Goal: Share content

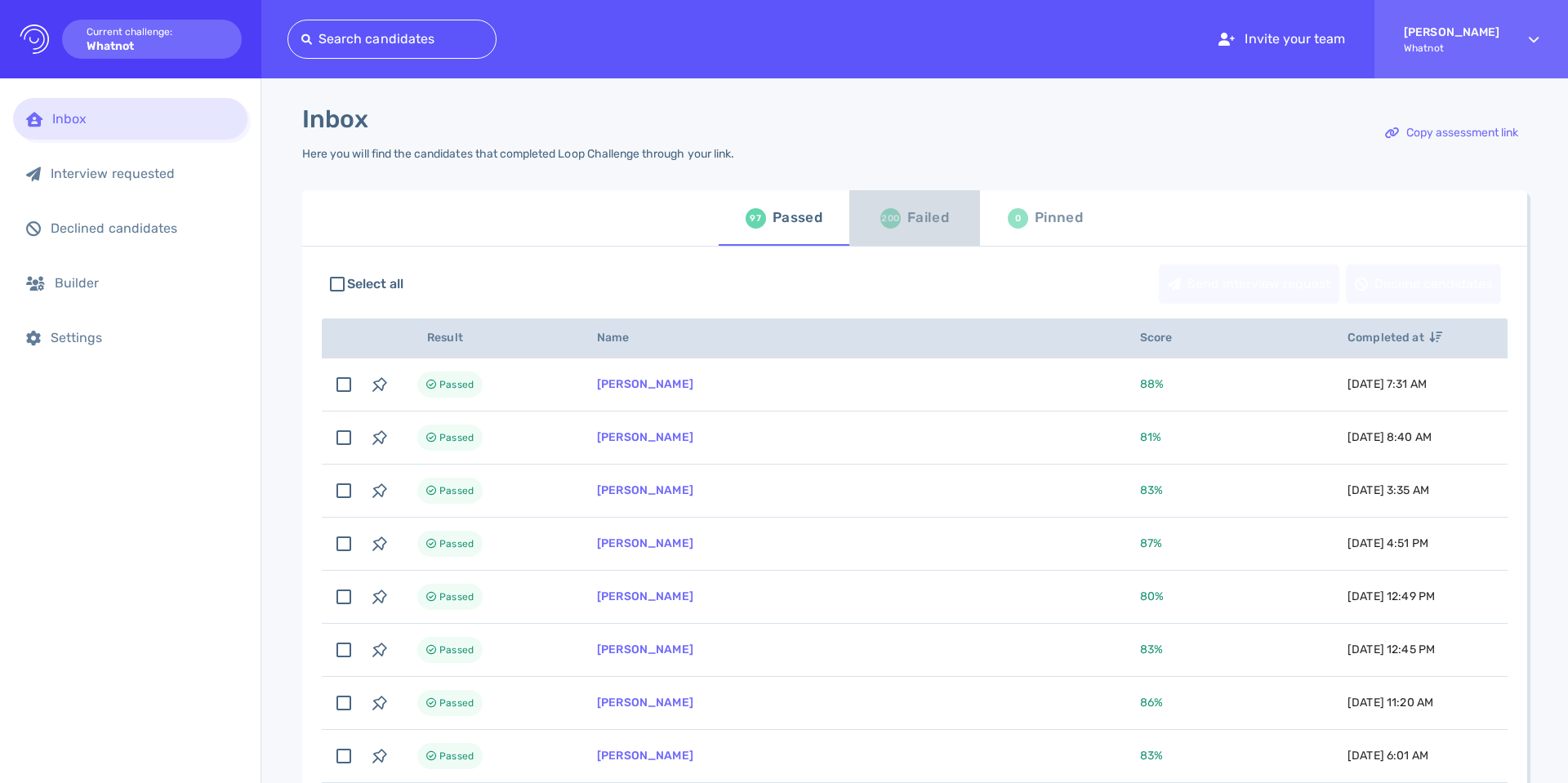
click at [930, 211] on div "Failed" at bounding box center [928, 217] width 42 height 24
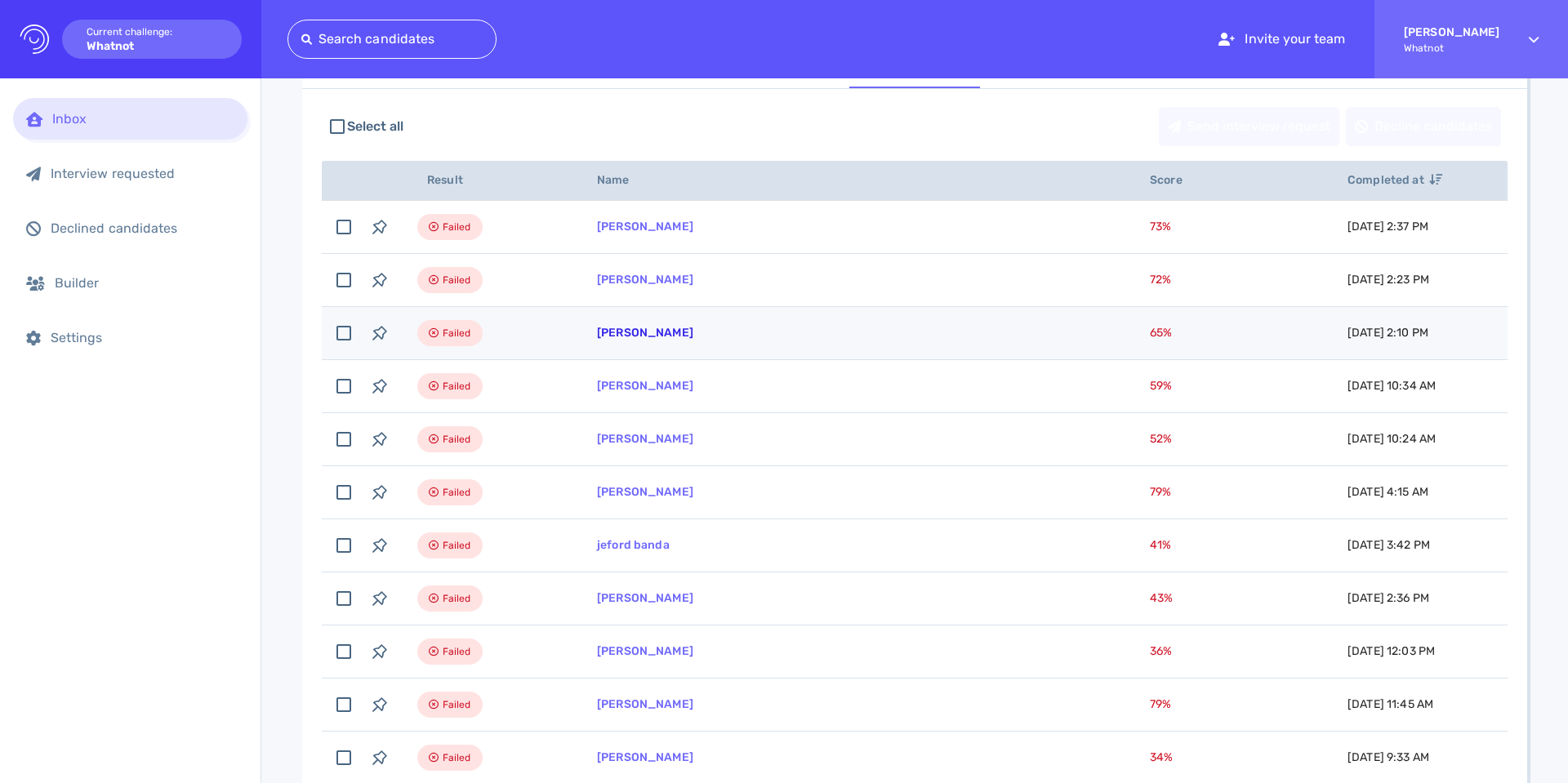
scroll to position [157, 0]
click at [617, 336] on link "[PERSON_NAME]" at bounding box center [644, 333] width 96 height 14
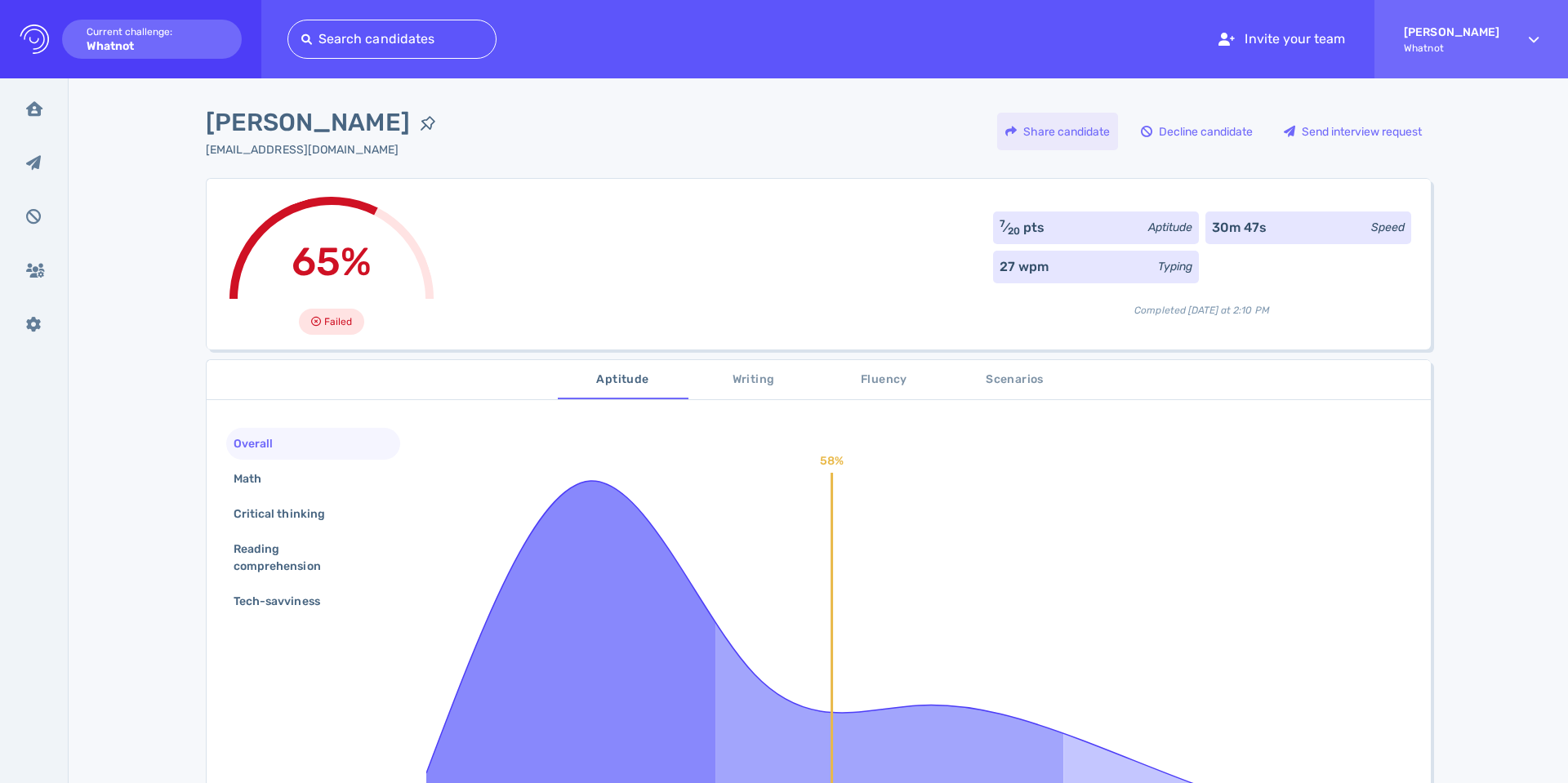
click at [1075, 138] on div "Share candidate" at bounding box center [1057, 131] width 121 height 38
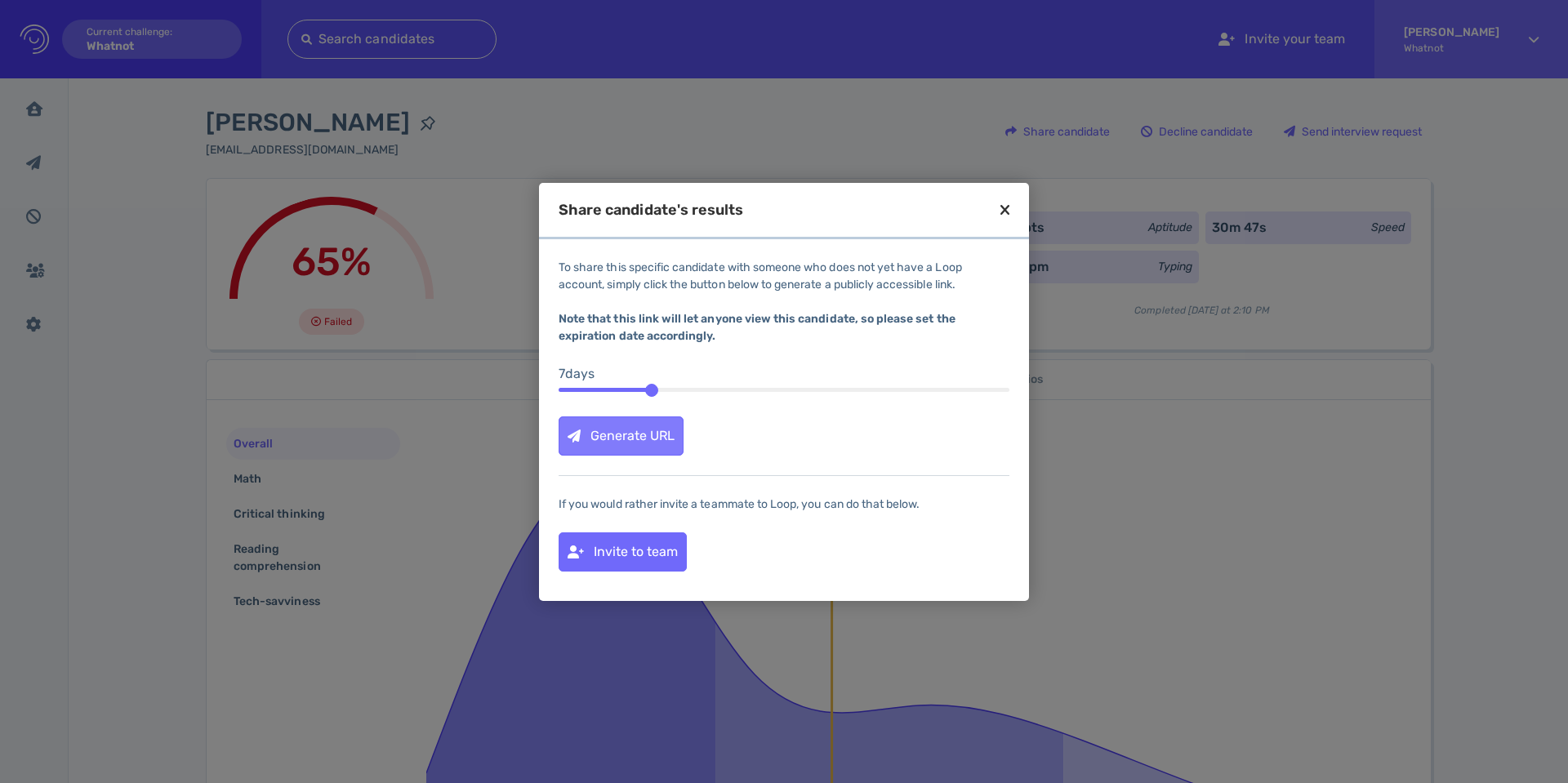
click at [628, 443] on div "Generate URL" at bounding box center [621, 436] width 123 height 38
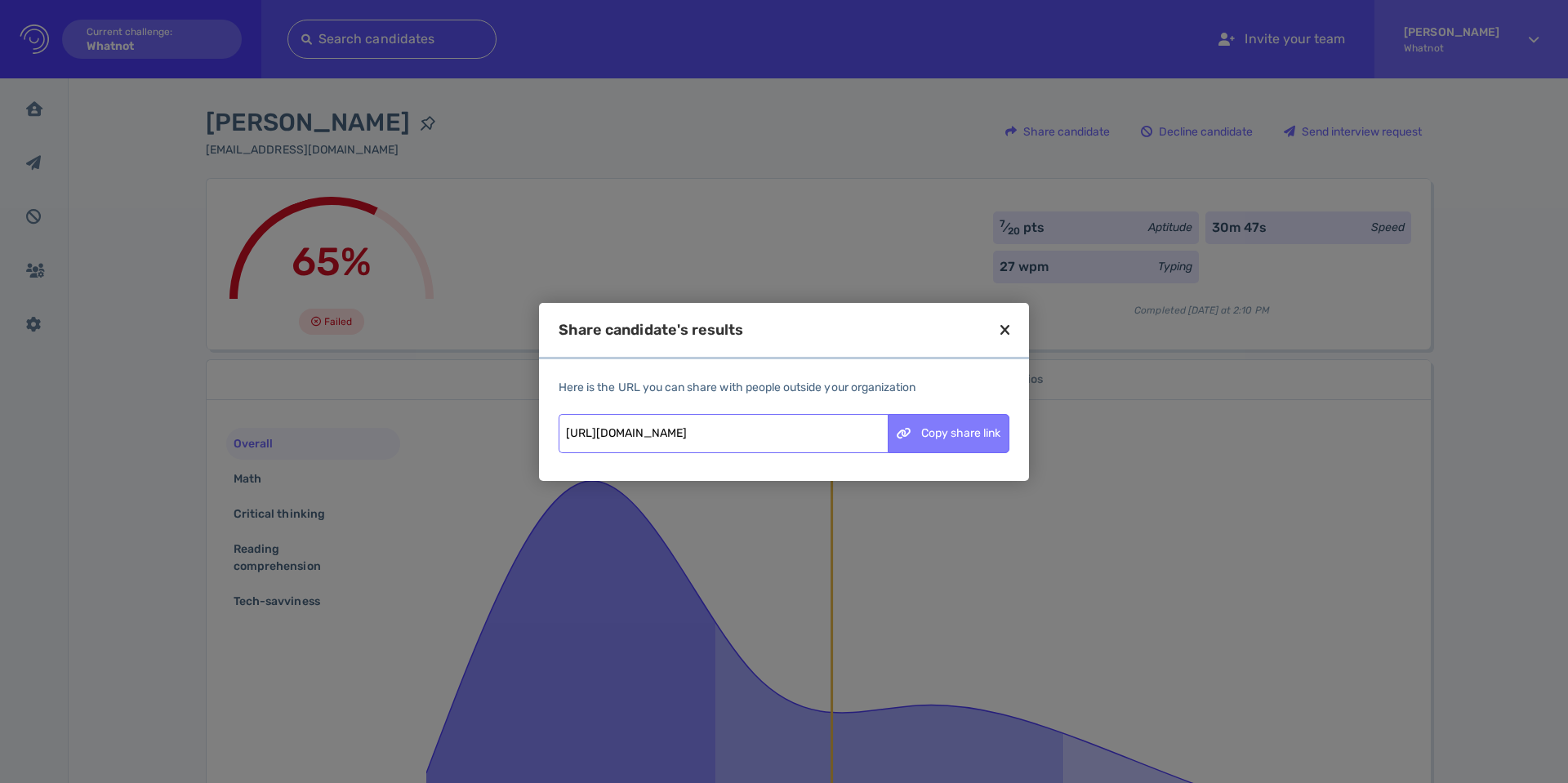
click at [916, 431] on div "Copy share link" at bounding box center [948, 433] width 120 height 38
click at [1006, 331] on icon at bounding box center [1004, 330] width 9 height 15
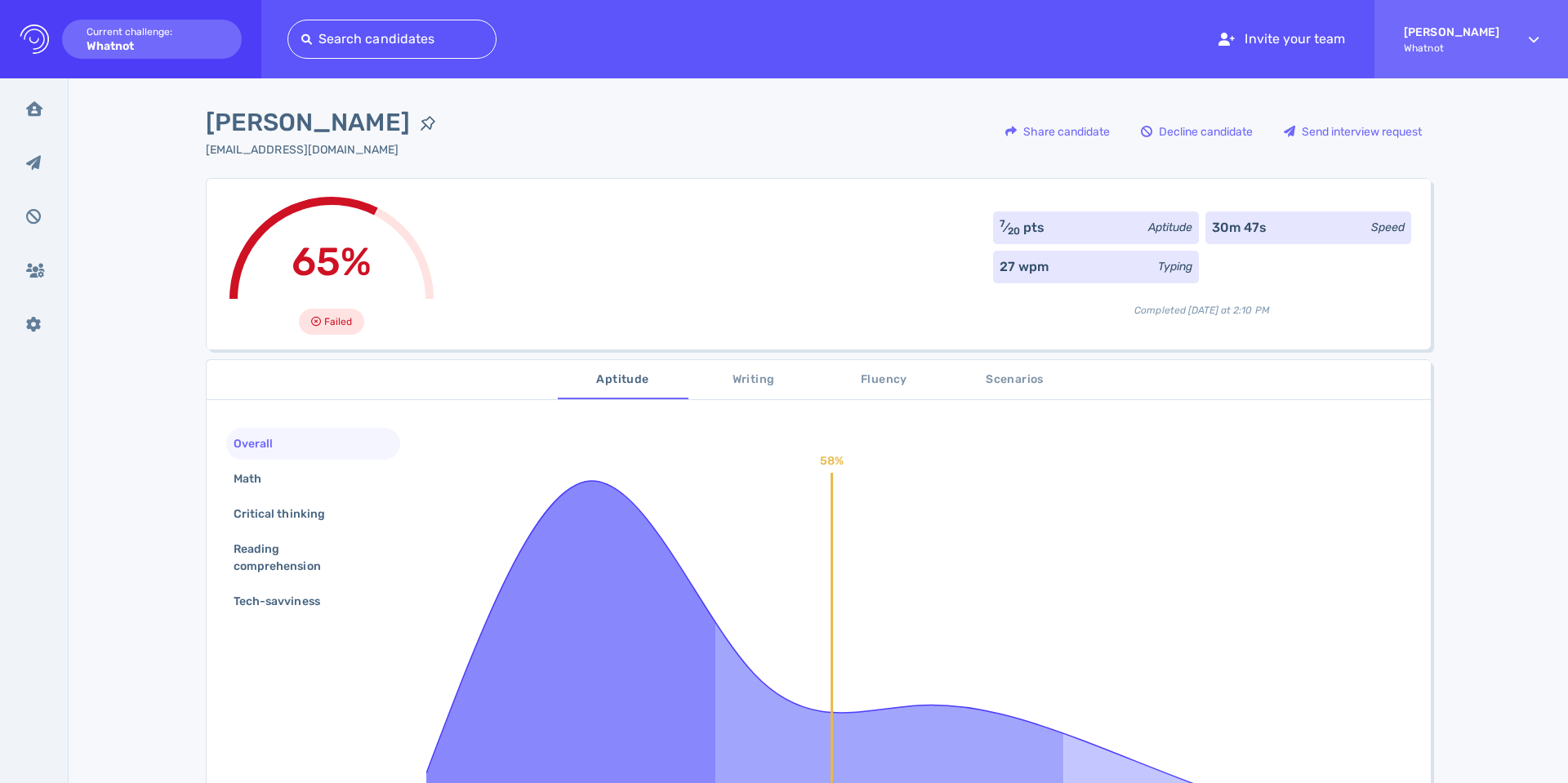
click at [877, 382] on span "Fluency" at bounding box center [884, 380] width 111 height 20
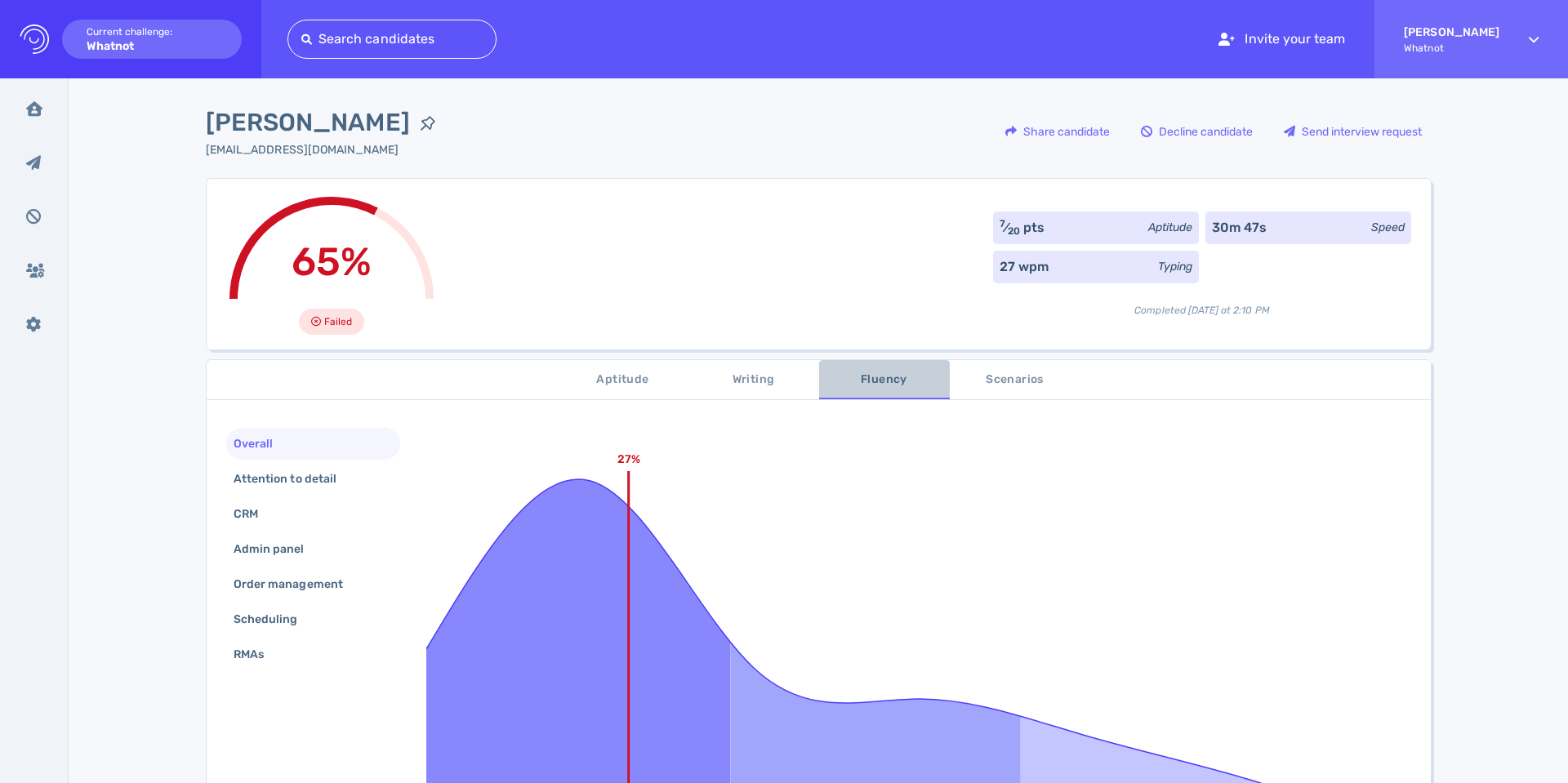
click at [877, 382] on span "Fluency" at bounding box center [884, 380] width 111 height 20
click at [302, 481] on div "Attention to detail" at bounding box center [293, 479] width 126 height 23
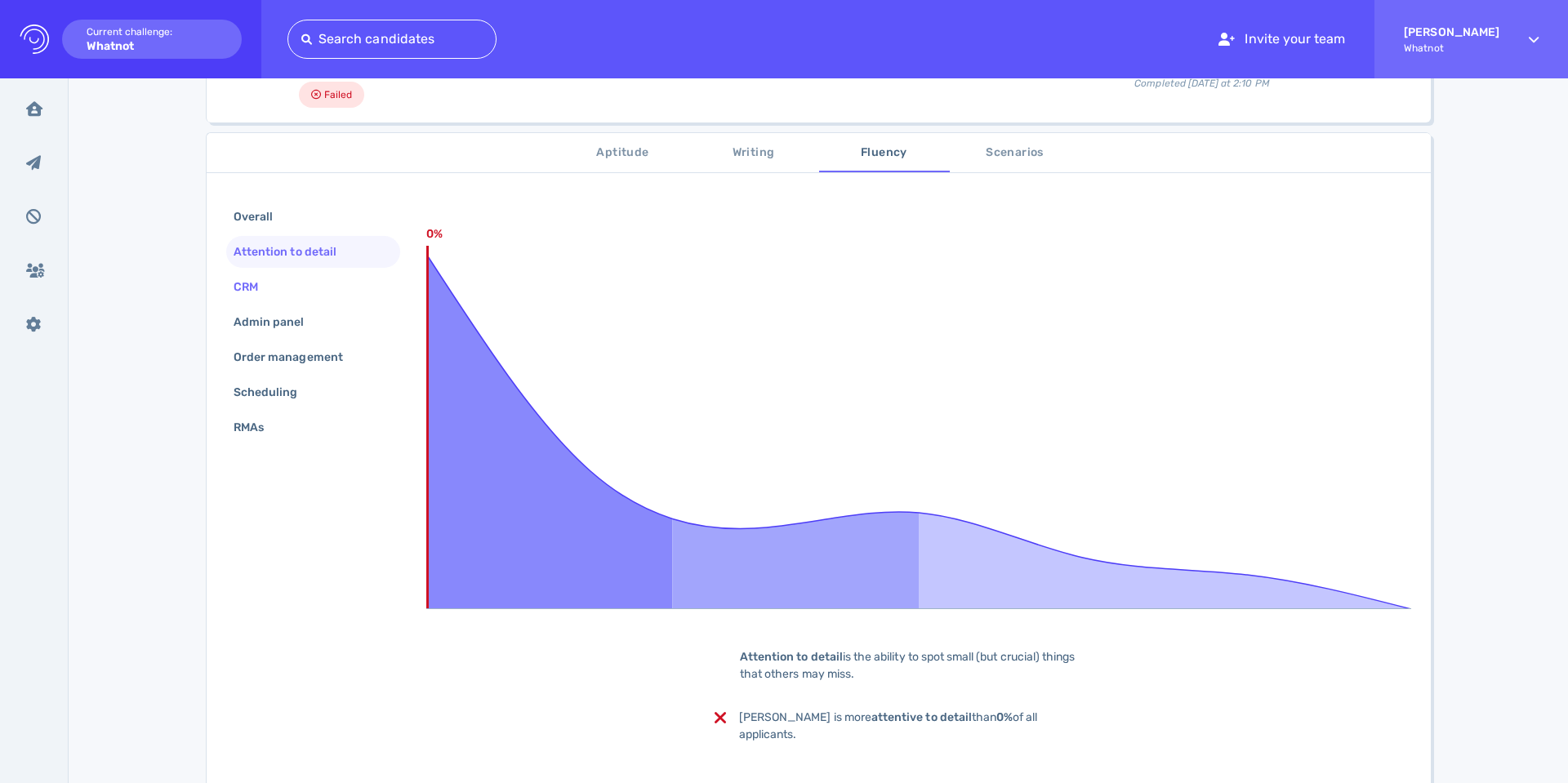
scroll to position [228, 0]
click at [759, 149] on span "Writing" at bounding box center [753, 152] width 111 height 20
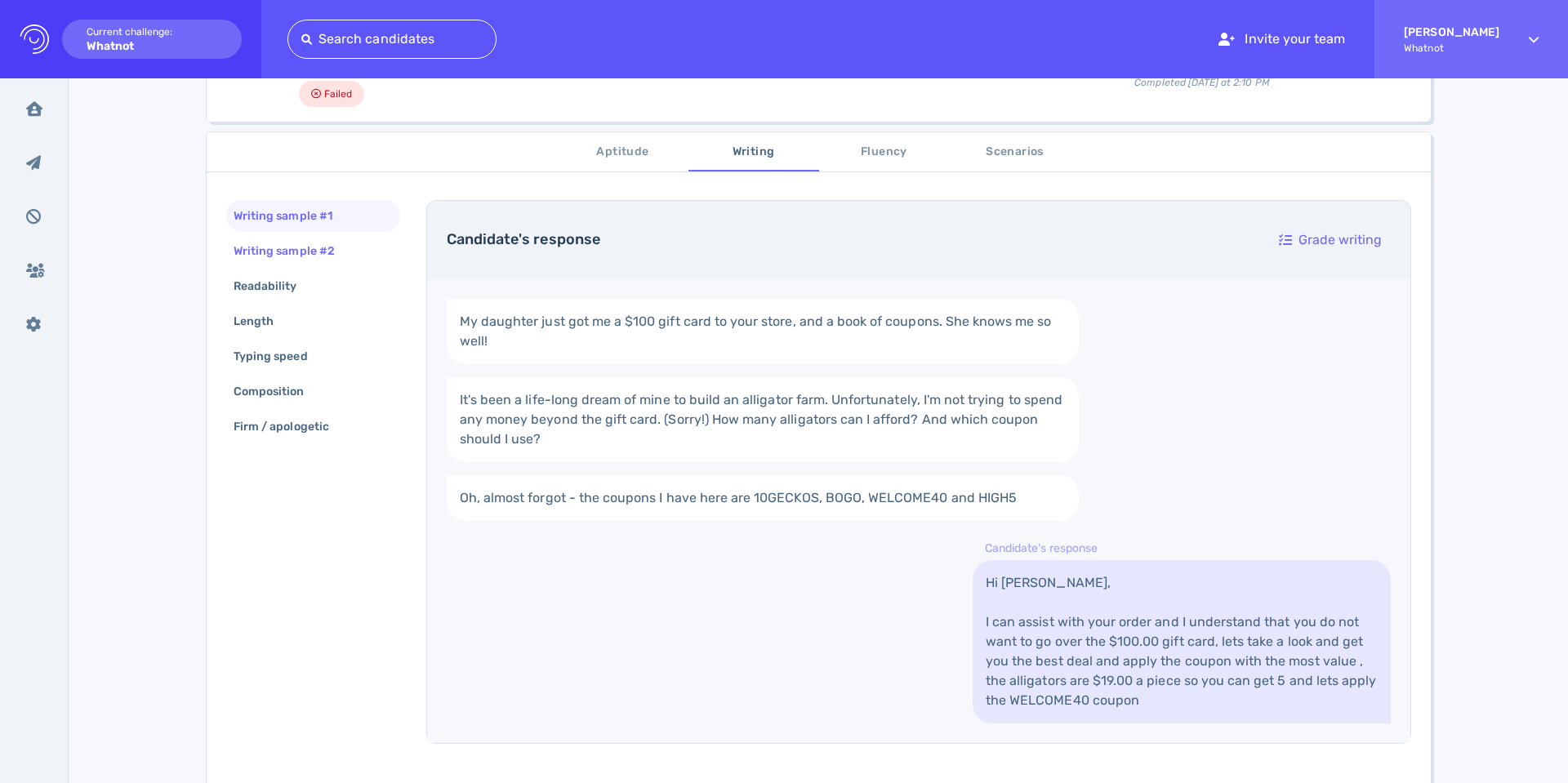
click at [309, 246] on div "Writing sample #2" at bounding box center [292, 251] width 124 height 23
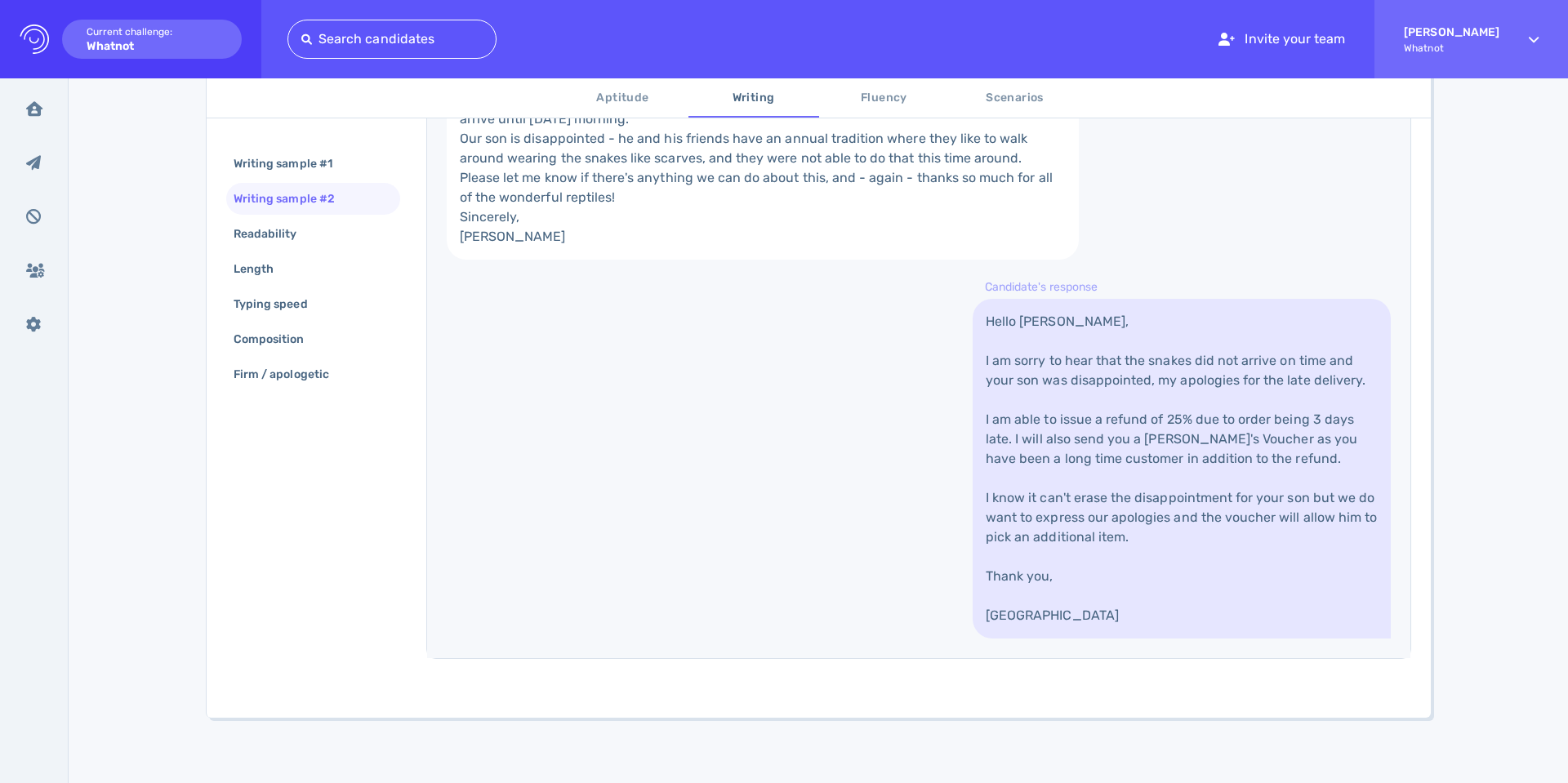
scroll to position [550, 0]
click at [242, 229] on div "Readability" at bounding box center [273, 234] width 86 height 23
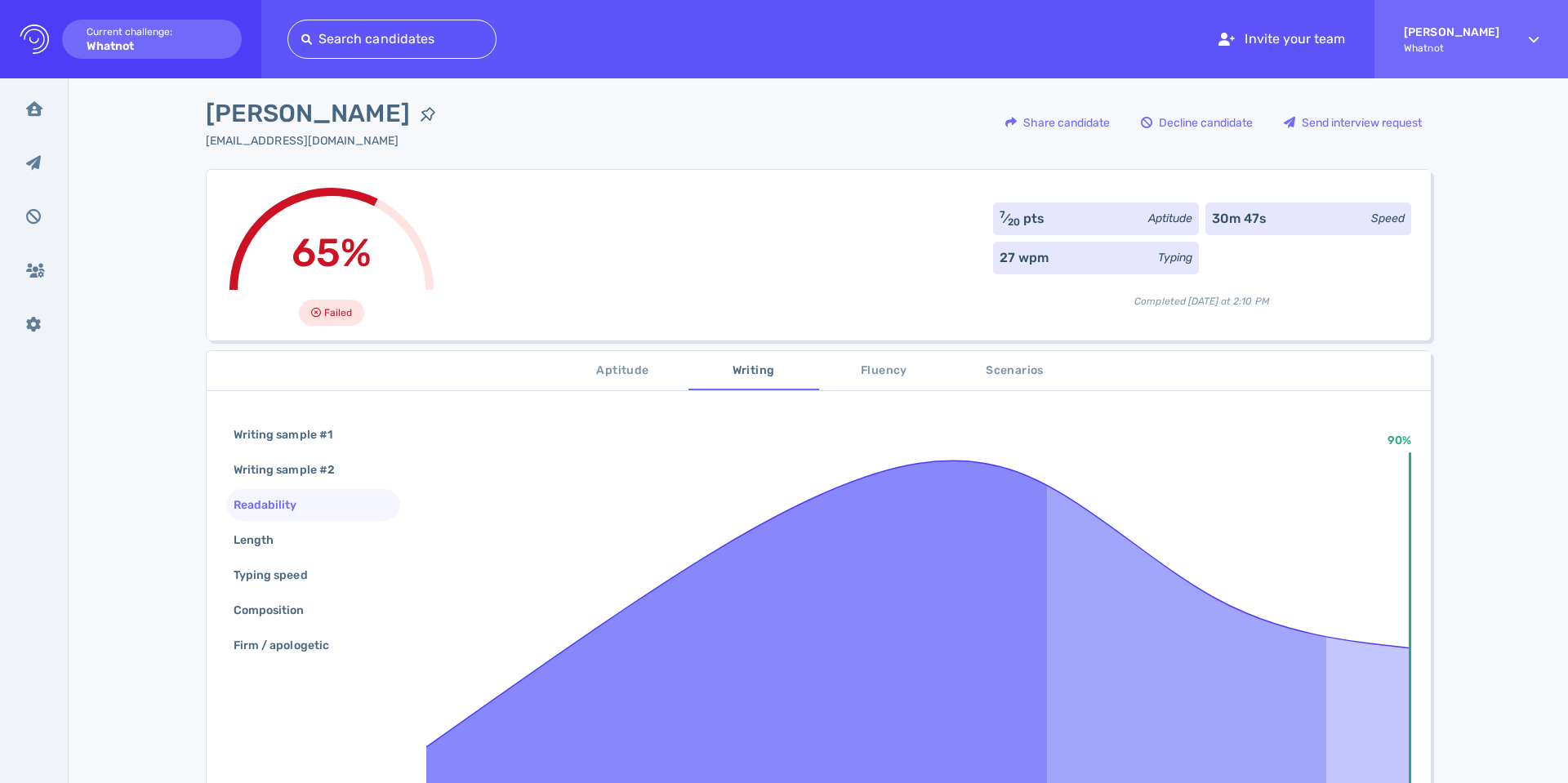
scroll to position [8, 0]
click at [274, 537] on div "Length" at bounding box center [261, 541] width 63 height 23
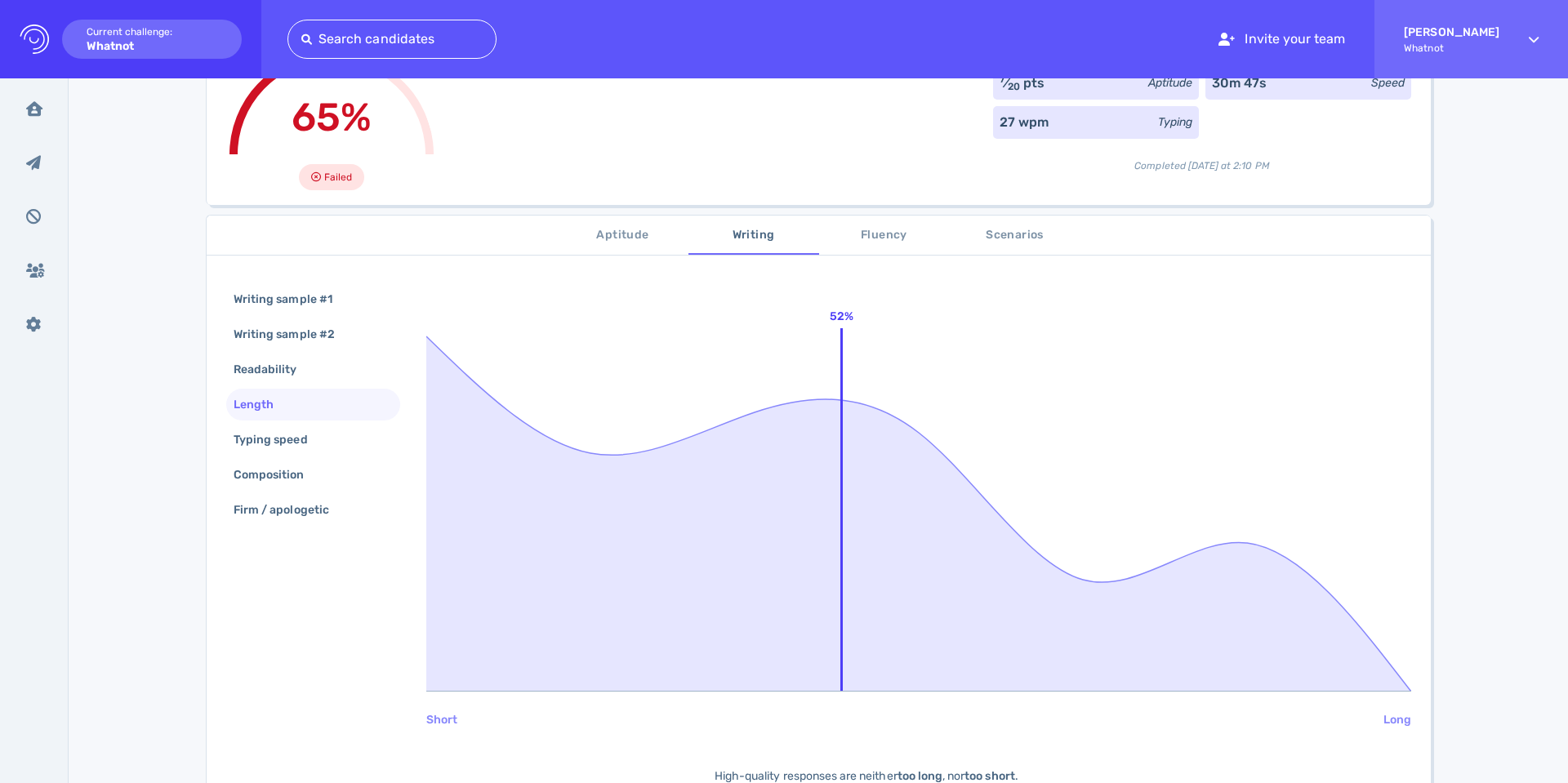
scroll to position [194, 0]
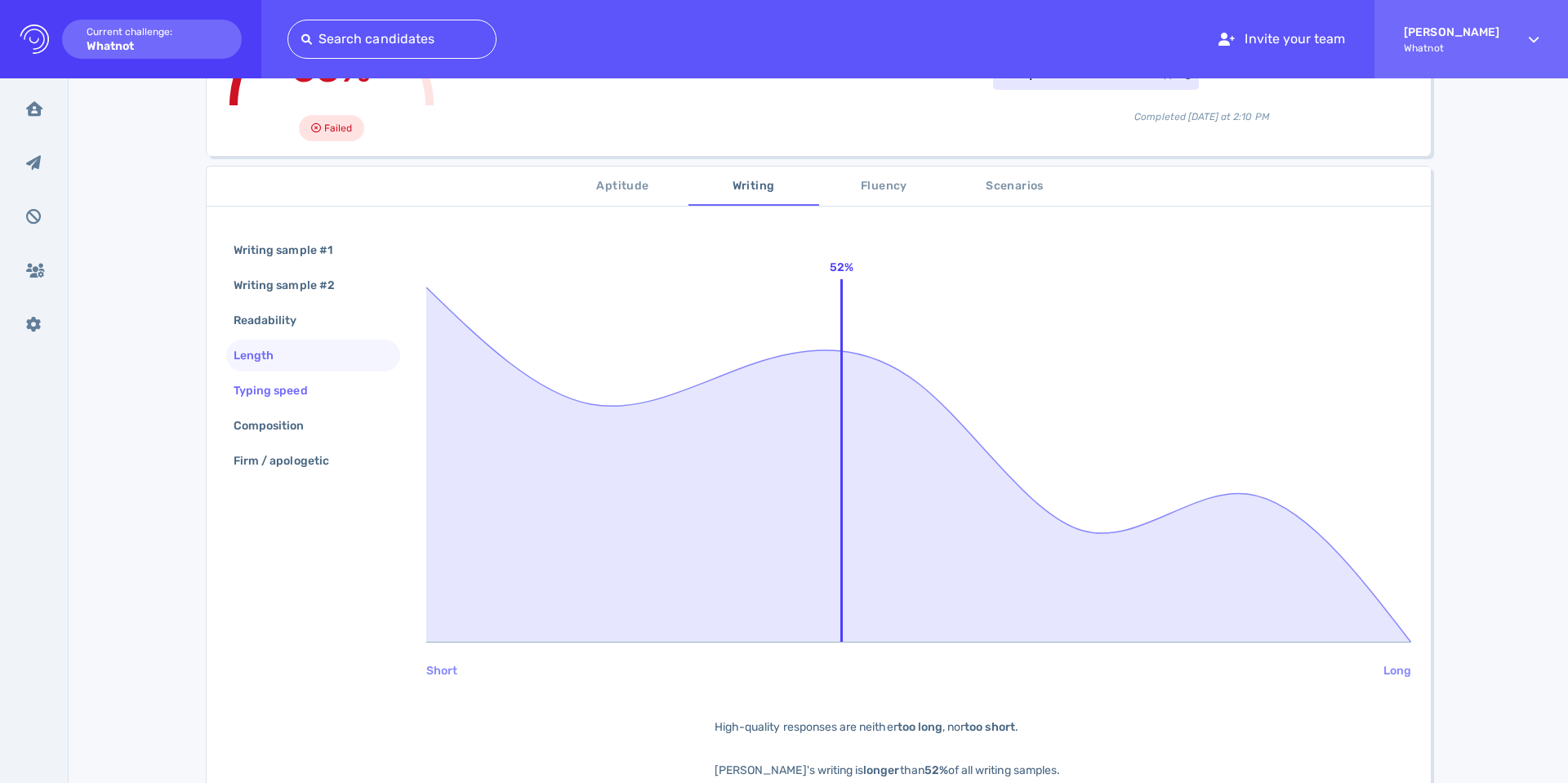
click at [259, 396] on div "Typing speed" at bounding box center [279, 391] width 97 height 23
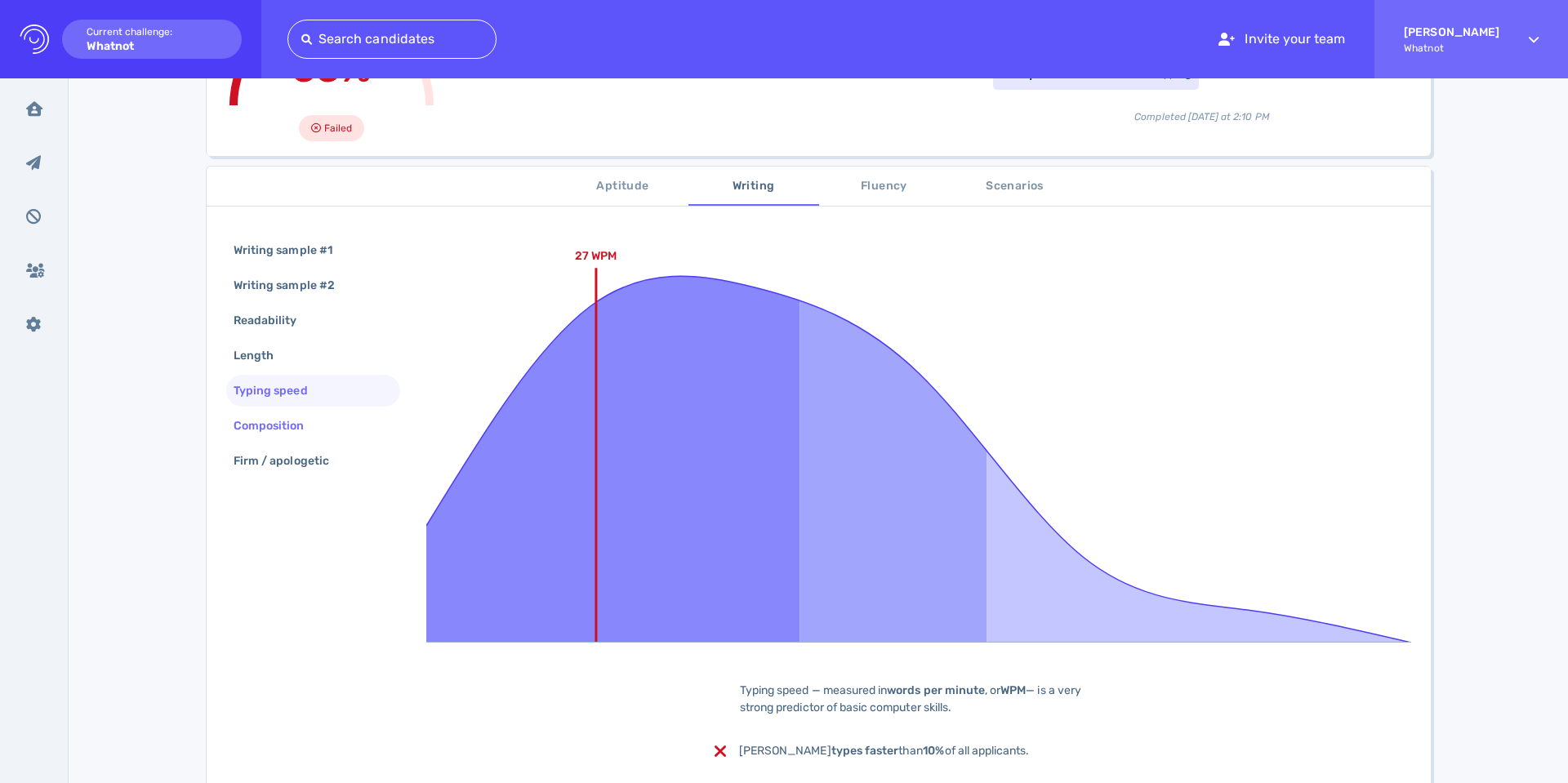
click at [266, 421] on div "Composition" at bounding box center [277, 425] width 94 height 23
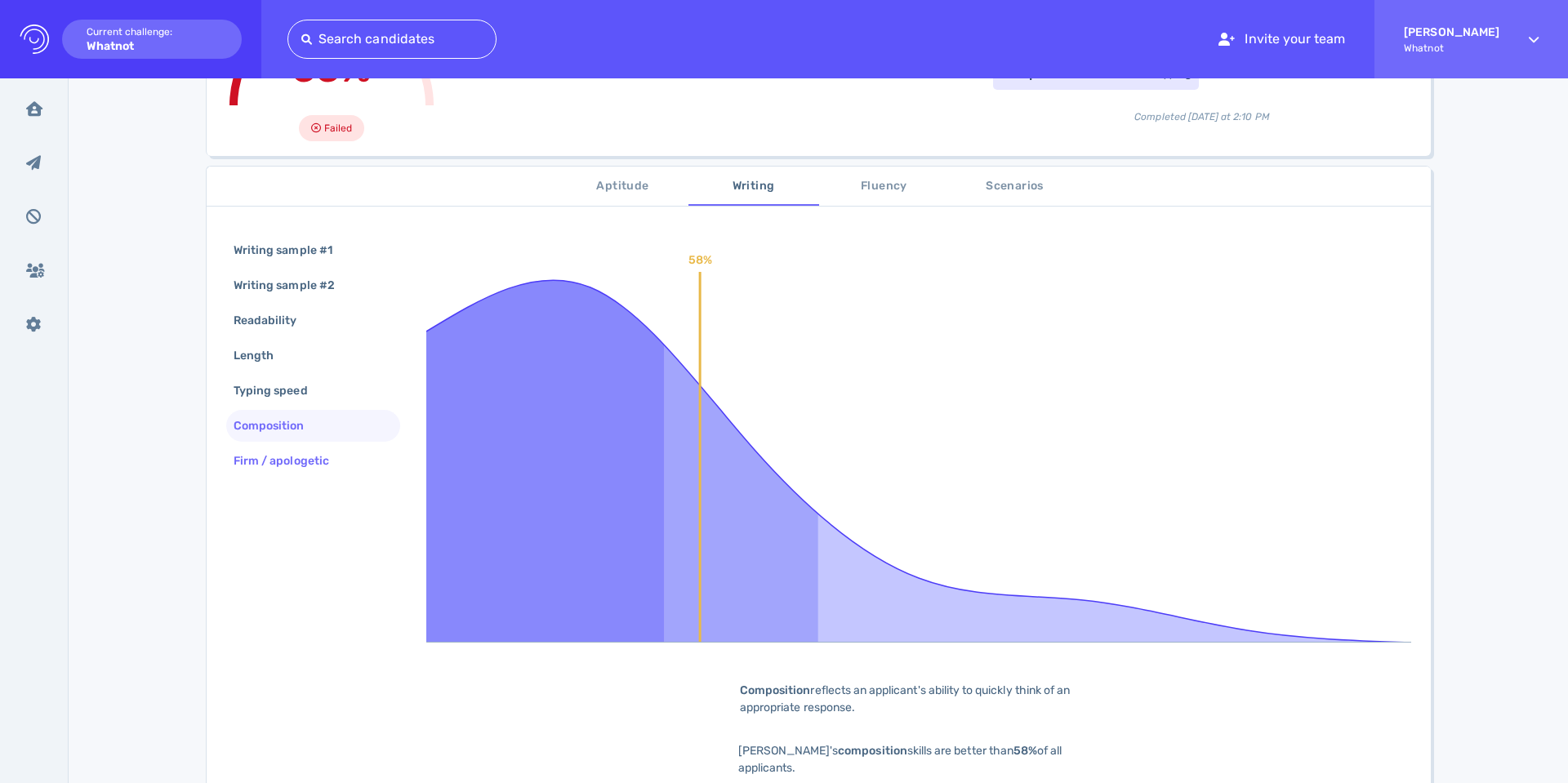
click at [278, 462] on div "Firm / apologetic" at bounding box center [289, 461] width 118 height 23
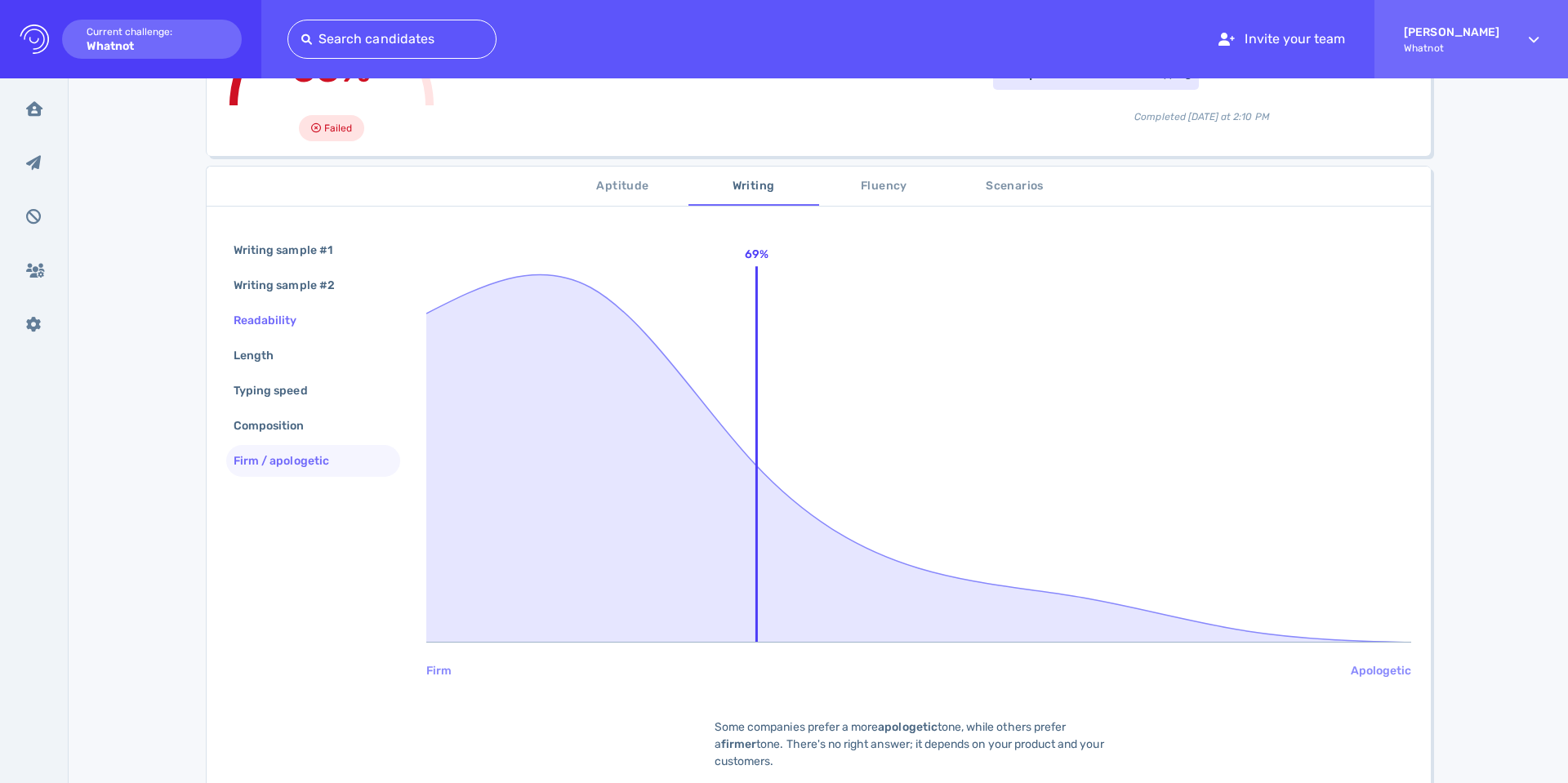
click at [253, 330] on div "Readability" at bounding box center [273, 321] width 86 height 23
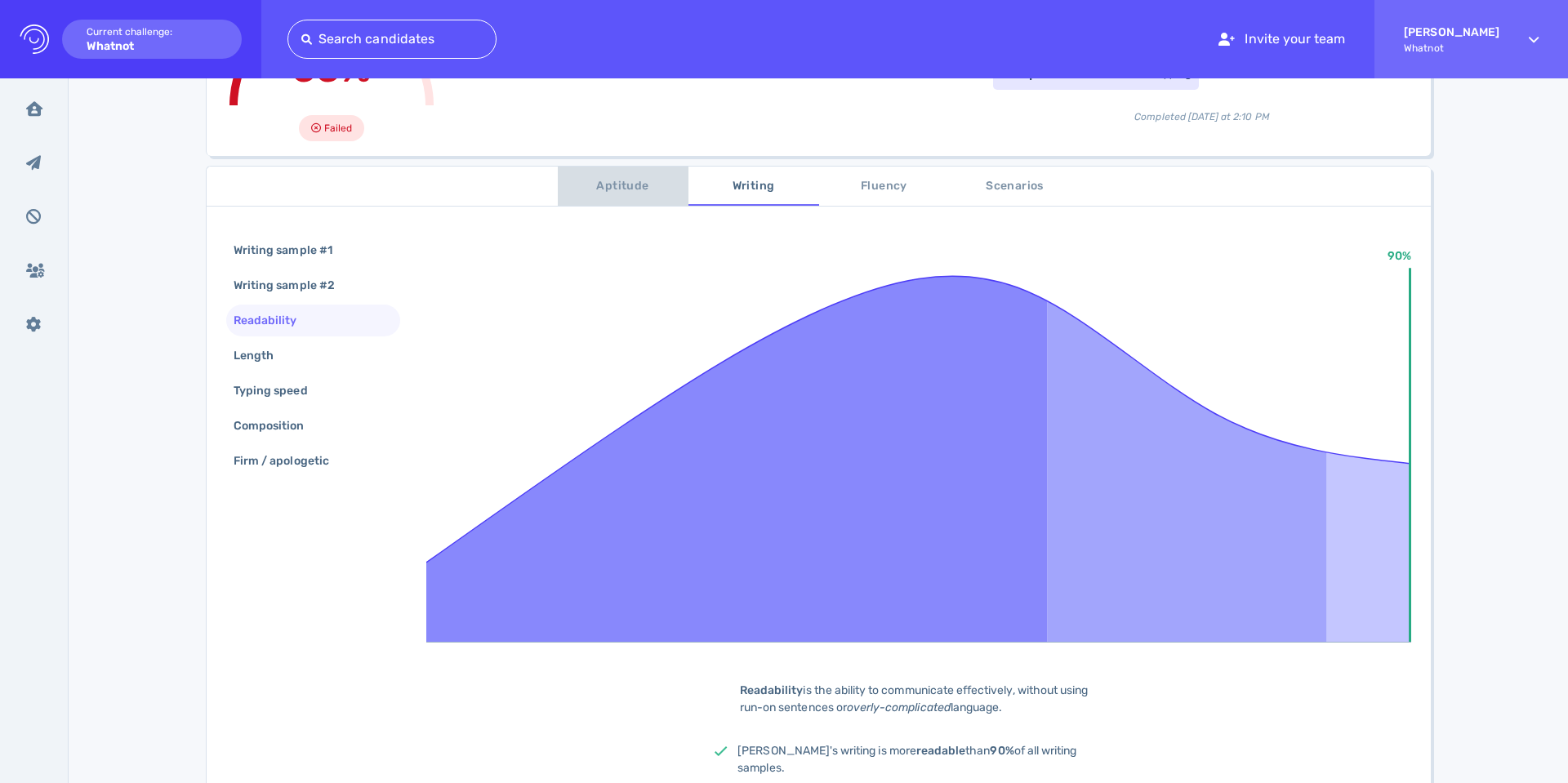
click at [614, 181] on span "Aptitude" at bounding box center [623, 186] width 111 height 20
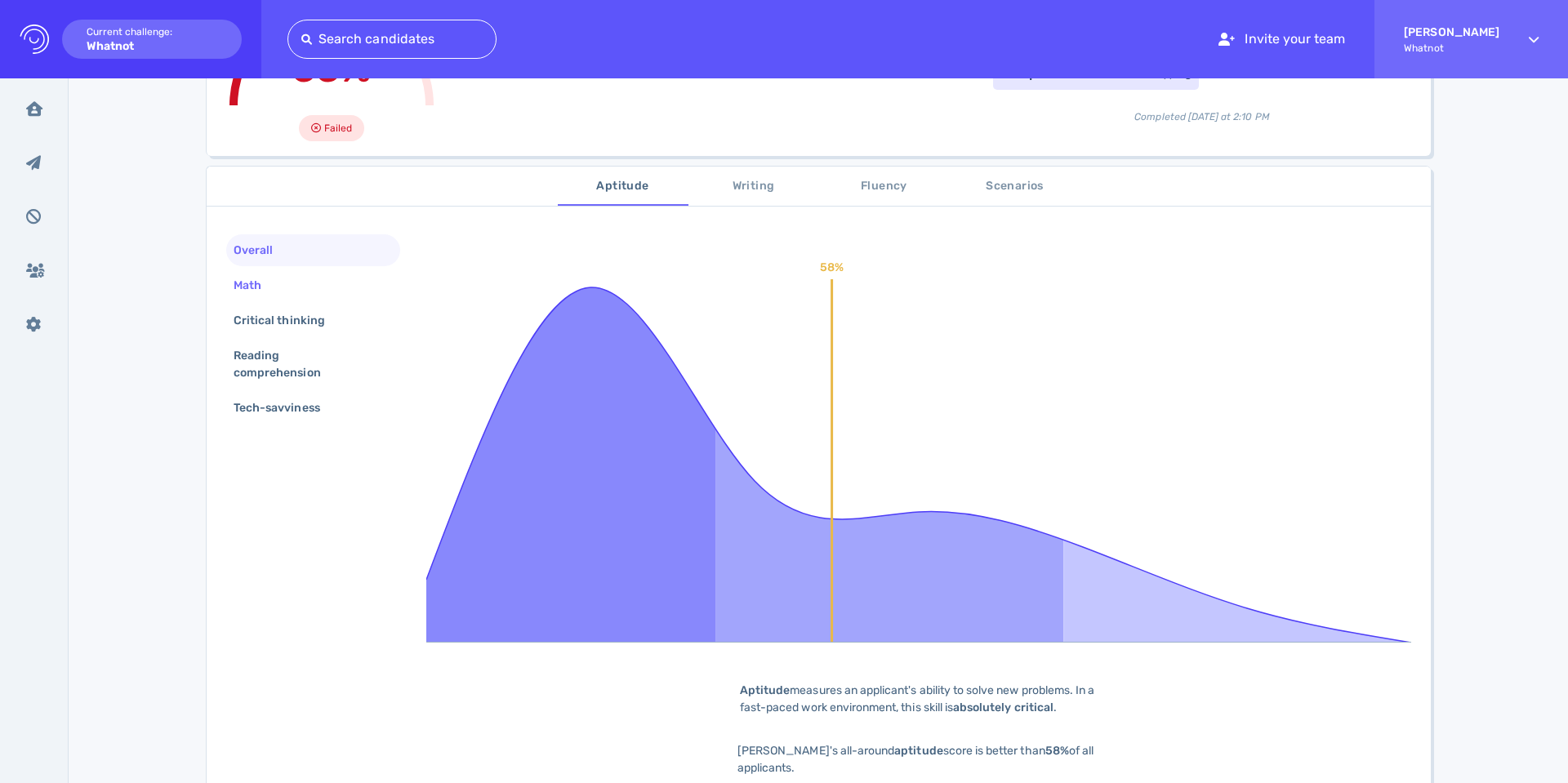
click at [302, 279] on div "Math" at bounding box center [313, 285] width 174 height 32
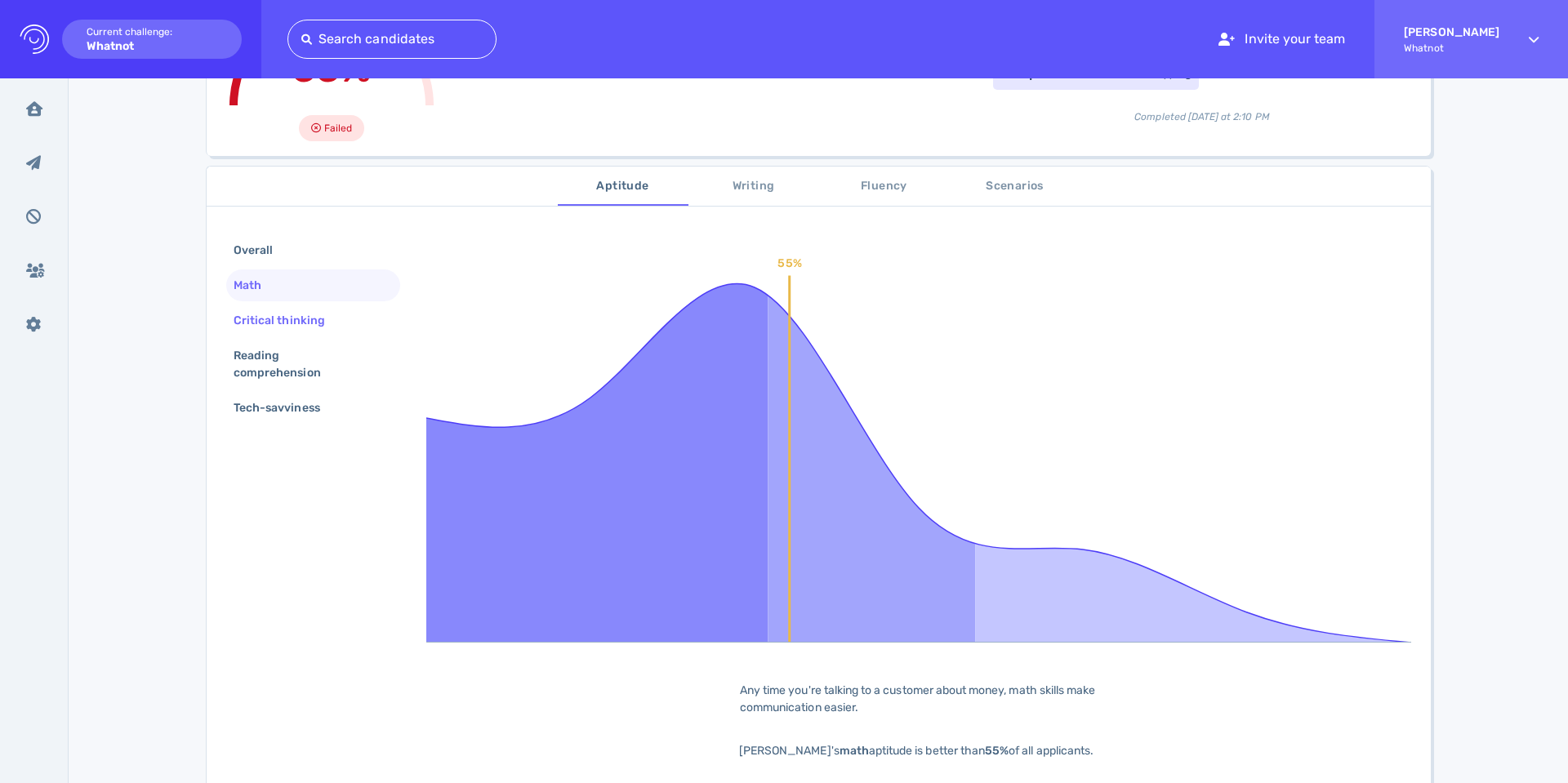
click at [288, 317] on div "Critical thinking" at bounding box center [287, 321] width 114 height 23
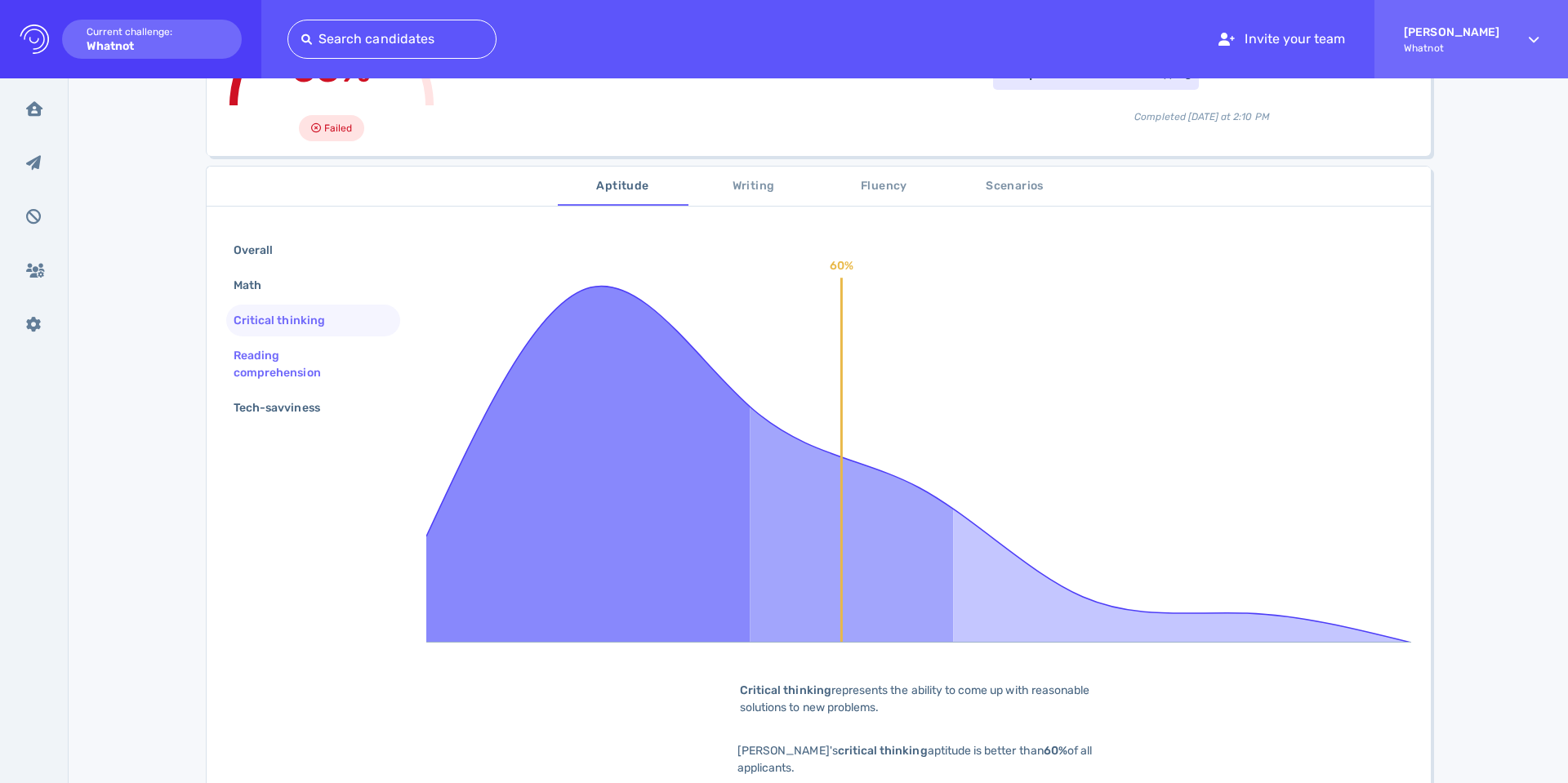
click at [246, 351] on div "Reading comprehension" at bounding box center [306, 364] width 153 height 41
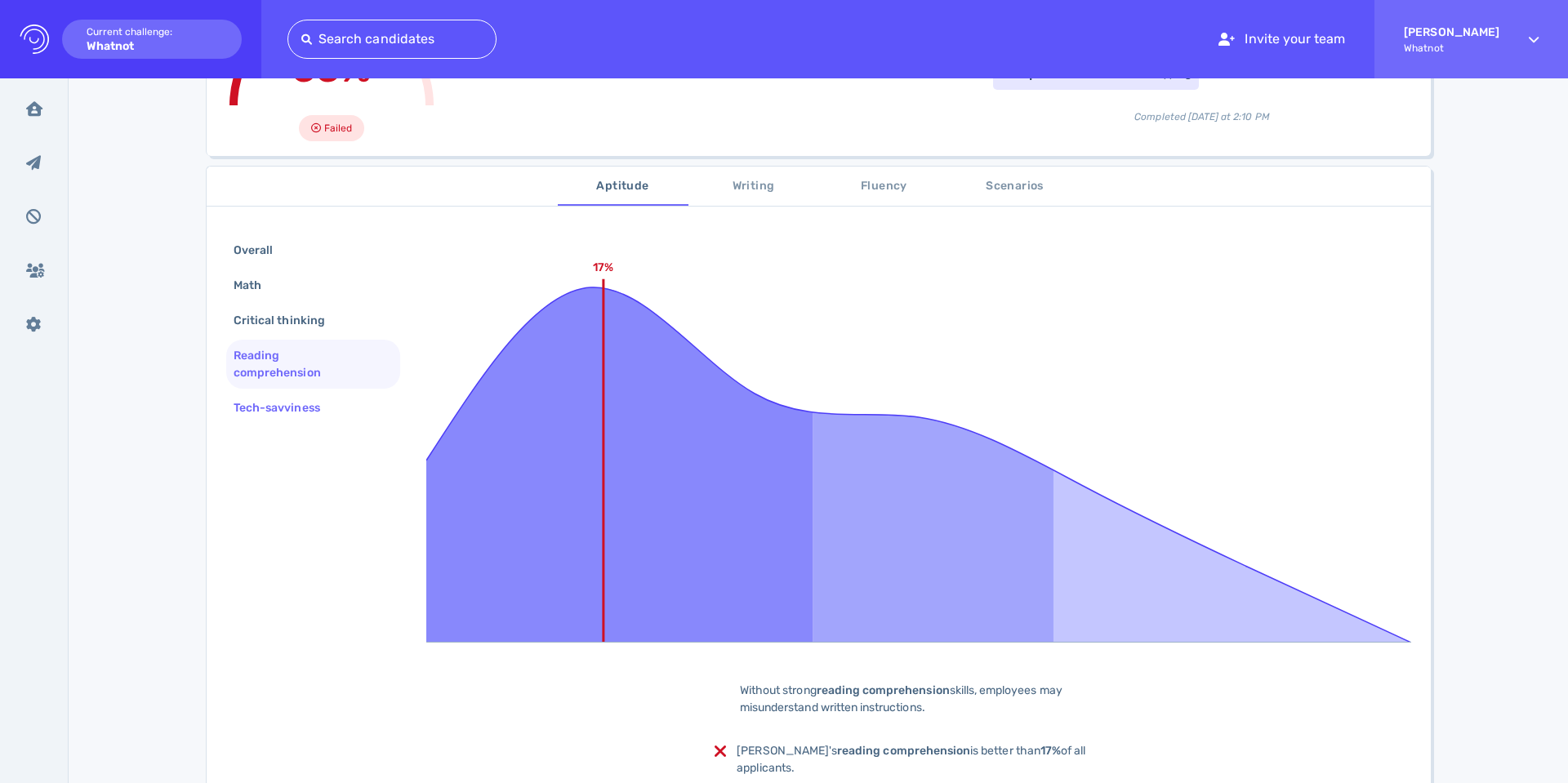
click at [259, 405] on div "Tech-savviness" at bounding box center [284, 408] width 109 height 23
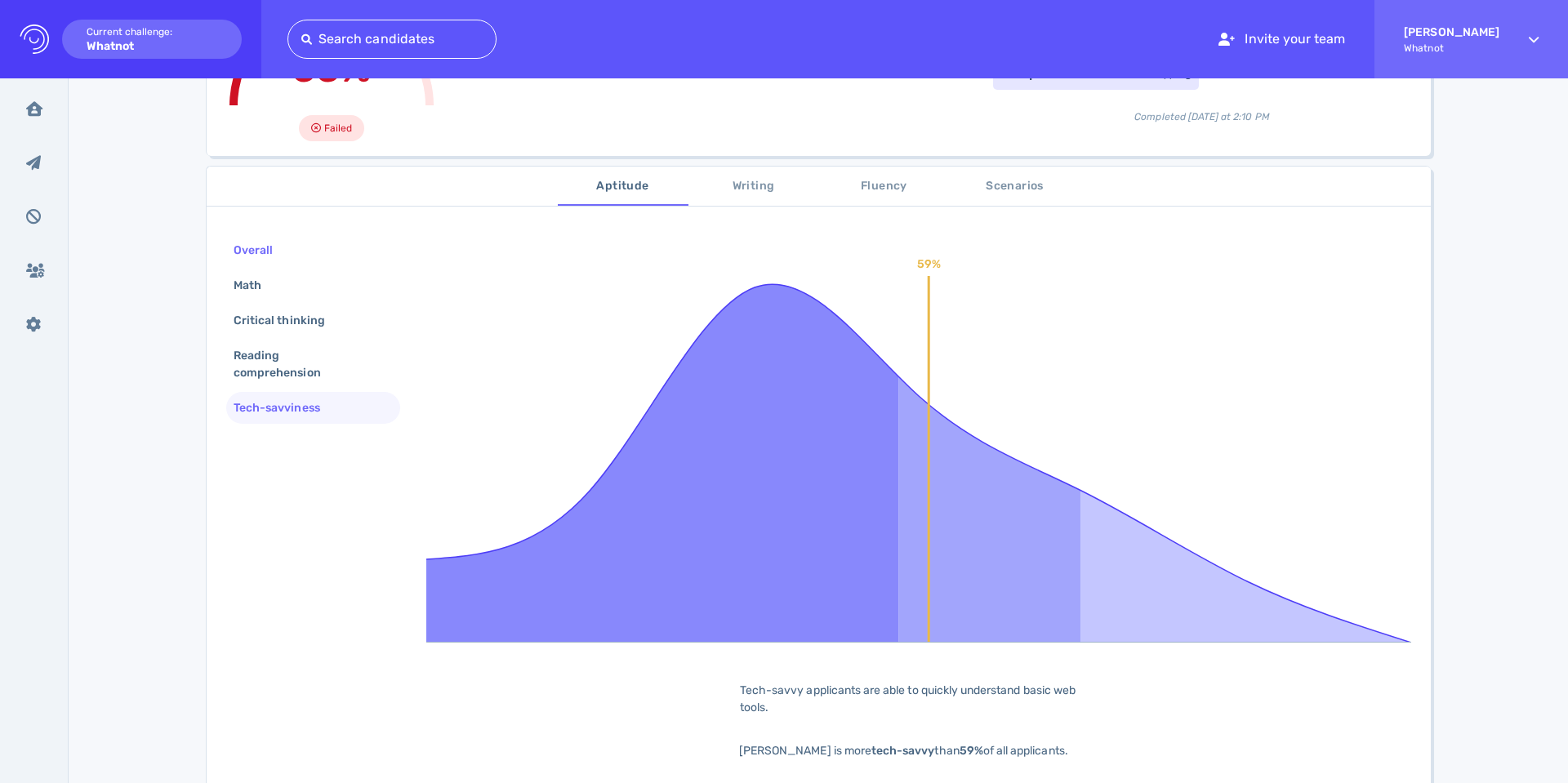
click at [257, 252] on div "Overall" at bounding box center [261, 250] width 62 height 23
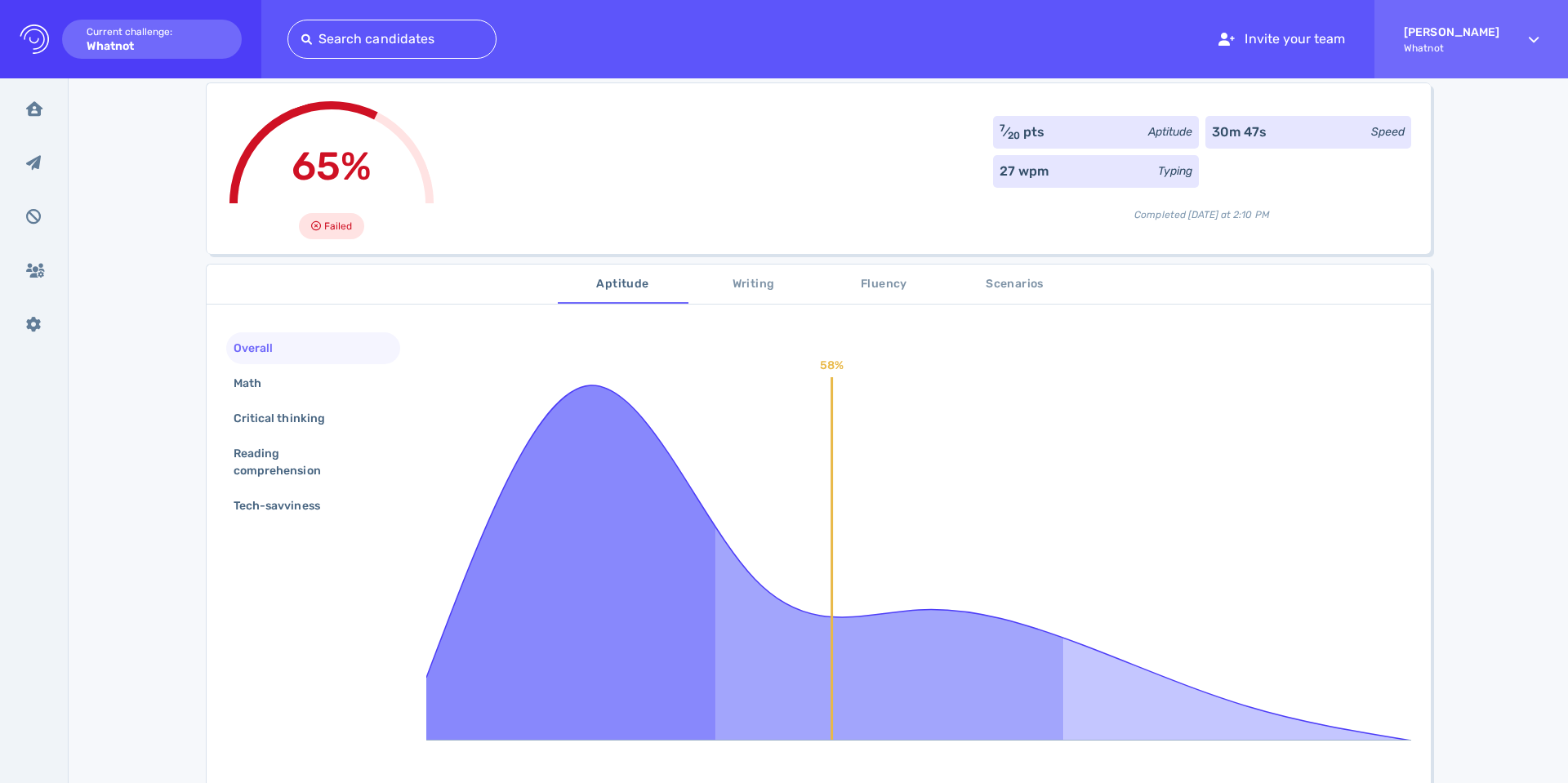
scroll to position [0, 0]
